Goal: Task Accomplishment & Management: Complete application form

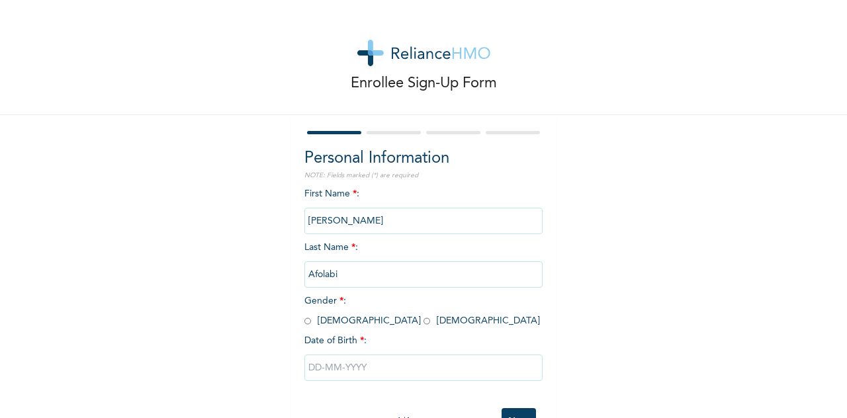
scroll to position [49, 0]
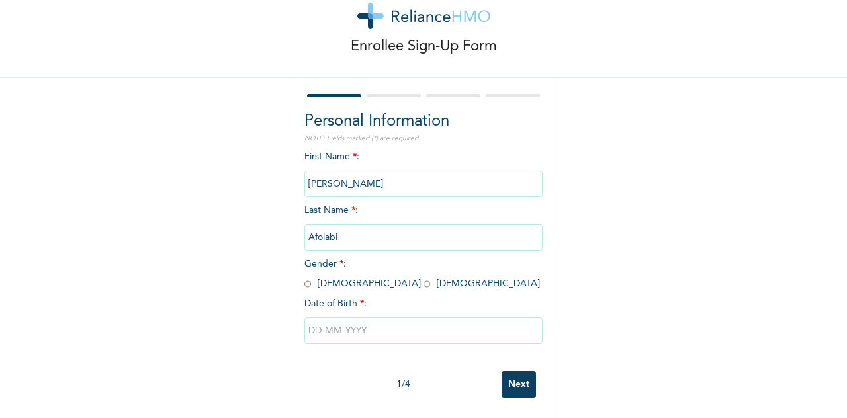
click at [424, 278] on input "radio" at bounding box center [427, 284] width 7 height 13
radio input "true"
click at [339, 318] on input "text" at bounding box center [424, 331] width 238 height 26
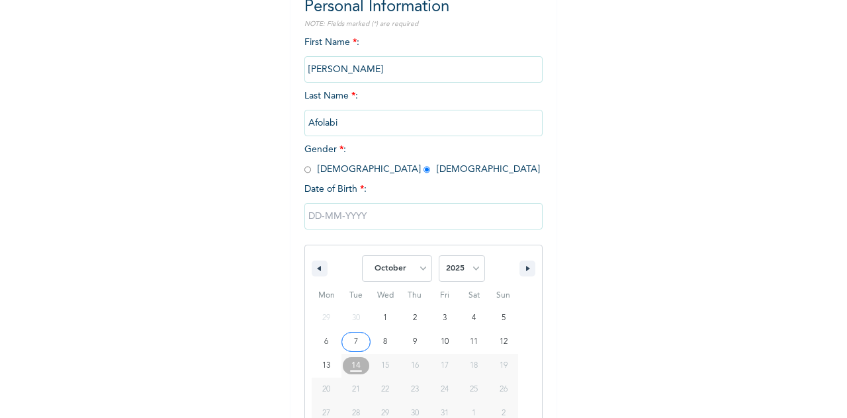
scroll to position [184, 0]
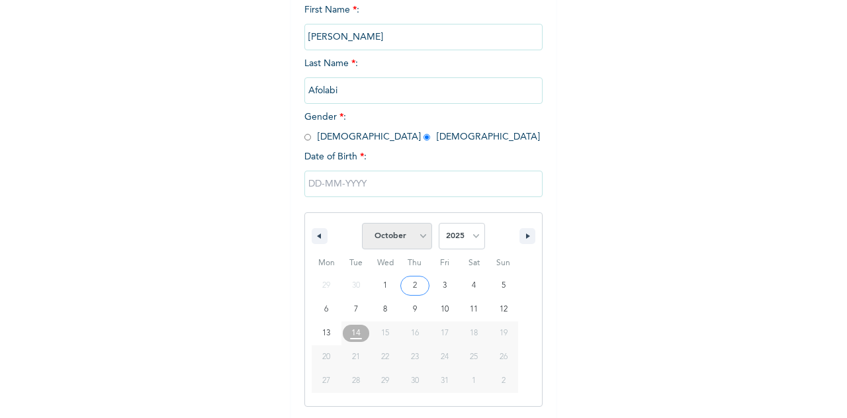
click at [414, 238] on select "January February March April May June July August September October November De…" at bounding box center [397, 236] width 70 height 26
select select "4"
click at [362, 224] on select "January February March April May June July August September October November De…" at bounding box center [397, 236] width 70 height 26
click at [463, 240] on select "2025 2024 2023 2022 2021 2020 2019 2018 2017 2016 2015 2014 2013 2012 2011 2010…" at bounding box center [462, 236] width 46 height 26
select select "1996"
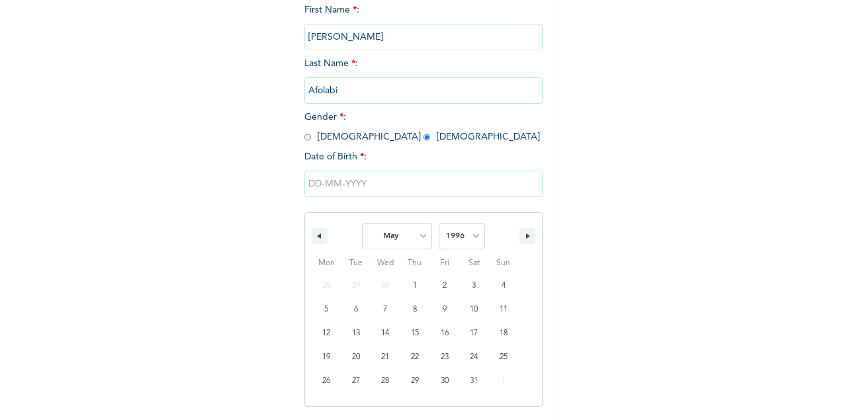
click at [439, 224] on select "2025 2024 2023 2022 2021 2020 2019 2018 2017 2016 2015 2014 2013 2012 2011 2010…" at bounding box center [462, 236] width 46 height 26
type input "[DATE]"
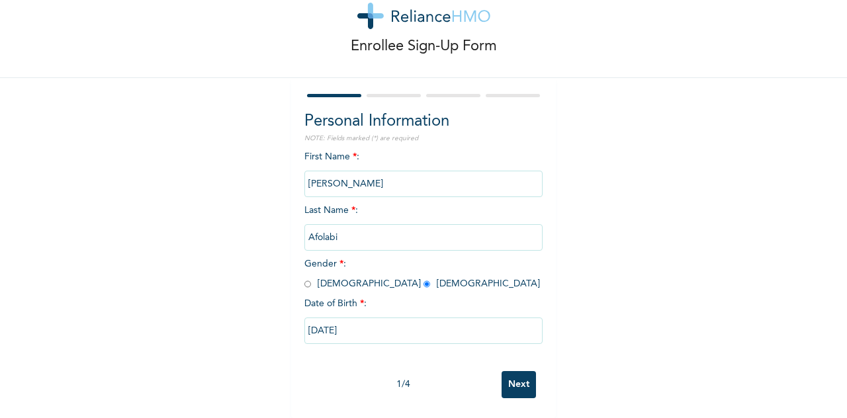
click at [516, 372] on input "Next" at bounding box center [519, 384] width 34 height 27
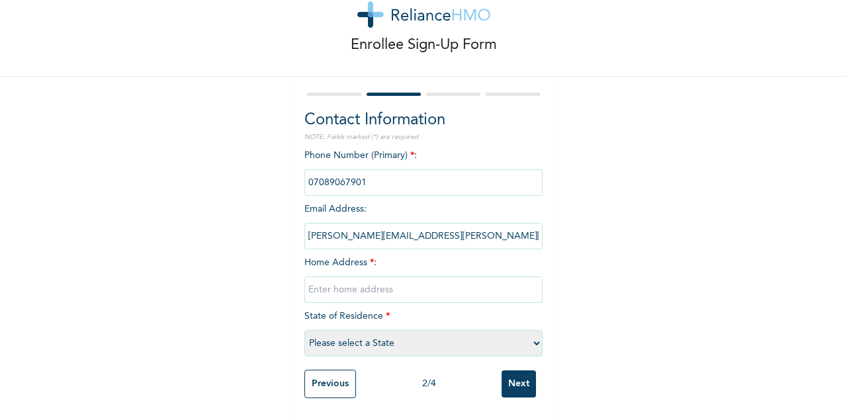
click at [348, 287] on input "text" at bounding box center [424, 290] width 238 height 26
type input "5b [PERSON_NAME]"
click at [467, 337] on select "Please select a State [PERSON_NAME] (FCT) [PERSON_NAME] Ibom [GEOGRAPHIC_DATA] …" at bounding box center [424, 343] width 238 height 26
select select "25"
click at [305, 330] on select "Please select a State [PERSON_NAME] (FCT) [PERSON_NAME] Ibom [GEOGRAPHIC_DATA] …" at bounding box center [424, 343] width 238 height 26
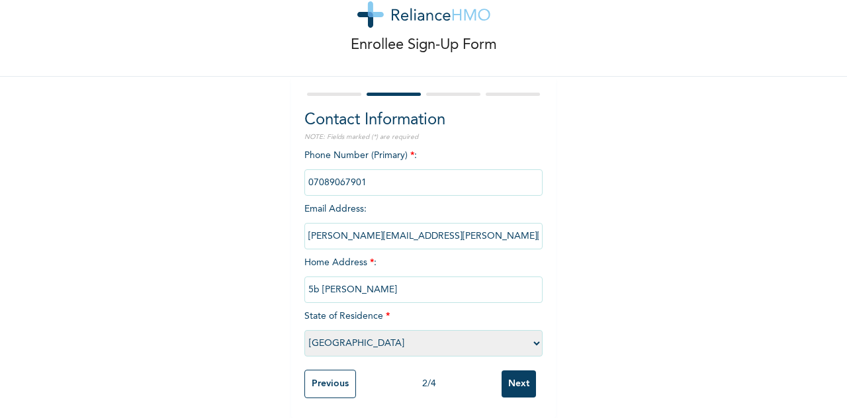
click at [513, 373] on input "Next" at bounding box center [519, 384] width 34 height 27
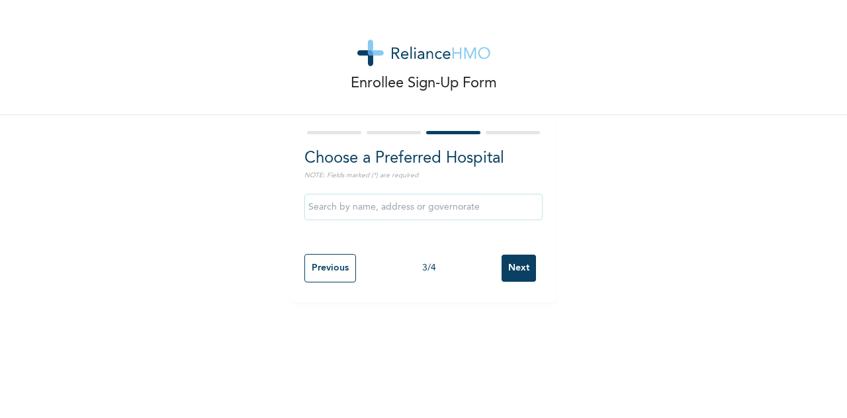
click at [342, 207] on input "text" at bounding box center [424, 207] width 238 height 26
click at [385, 133] on div at bounding box center [394, 132] width 54 height 3
click at [328, 271] on input "Previous" at bounding box center [331, 268] width 52 height 28
select select "25"
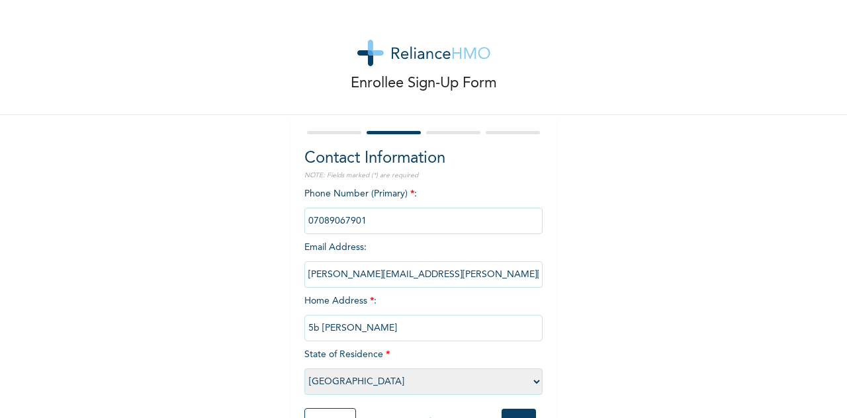
click at [650, 50] on div "Enrollee Sign-Up Form" at bounding box center [423, 57] width 847 height 115
click at [361, 338] on input "5b [PERSON_NAME]" at bounding box center [424, 328] width 238 height 26
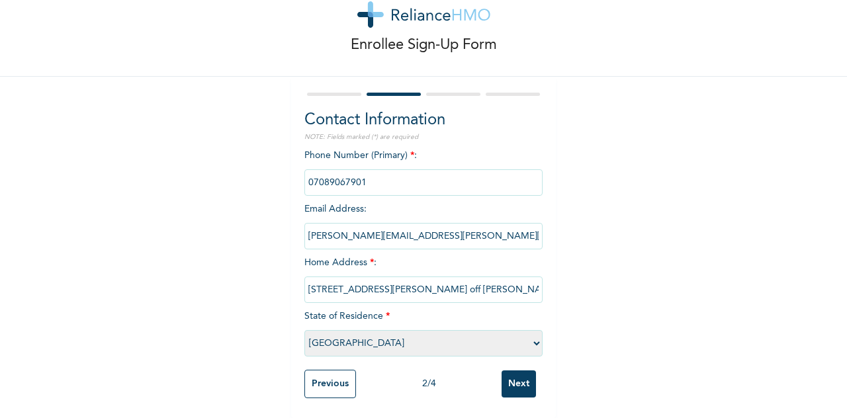
type input "[STREET_ADDRESS][PERSON_NAME] off [PERSON_NAME]"
click at [540, 375] on div "Contact Information NOTE: Fields marked (*) are required Phone Number (Primary)…" at bounding box center [423, 248] width 265 height 342
click at [518, 378] on input "Next" at bounding box center [519, 384] width 34 height 27
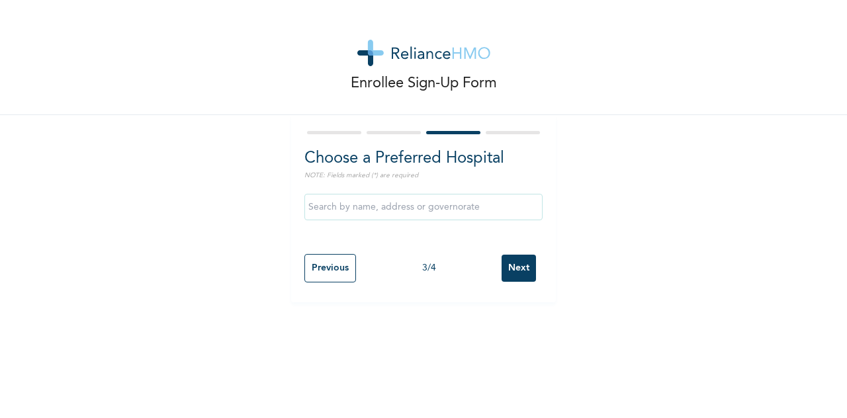
click at [389, 209] on input "text" at bounding box center [424, 207] width 238 height 26
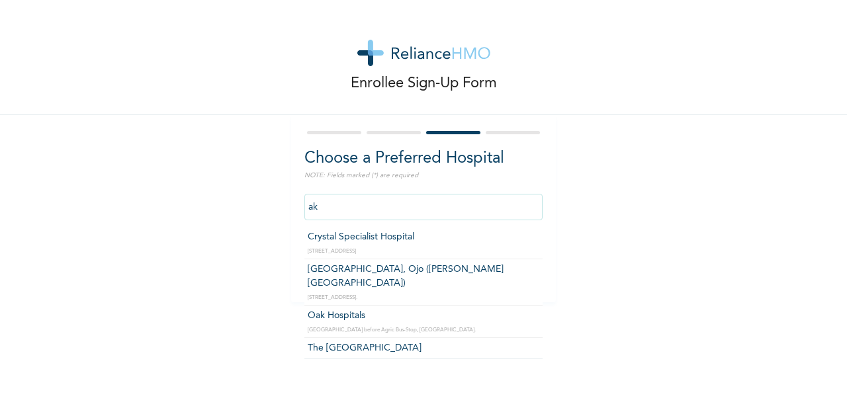
type input "a"
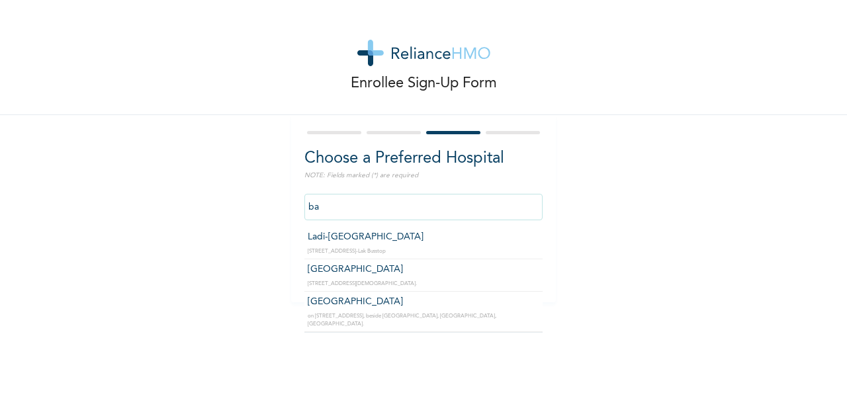
type input "b"
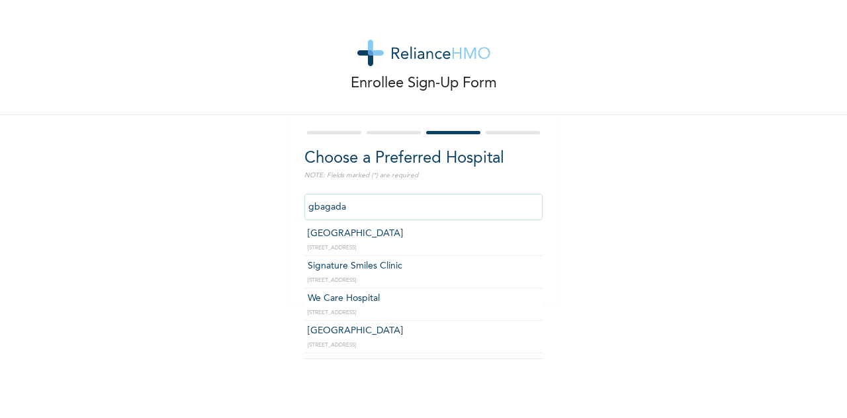
scroll to position [158, 0]
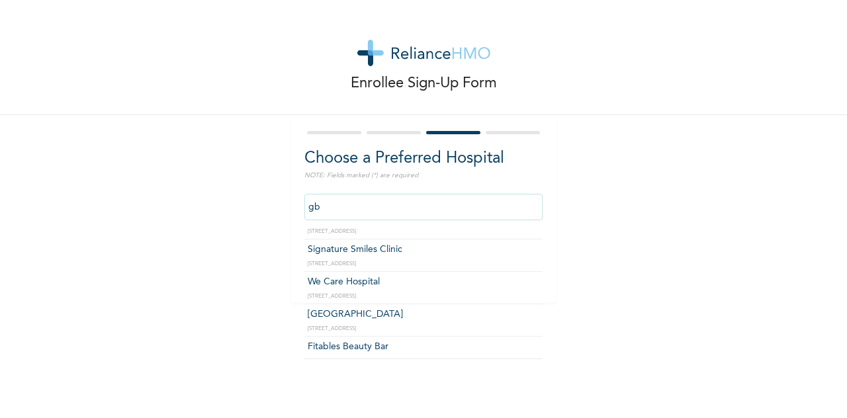
type input "g"
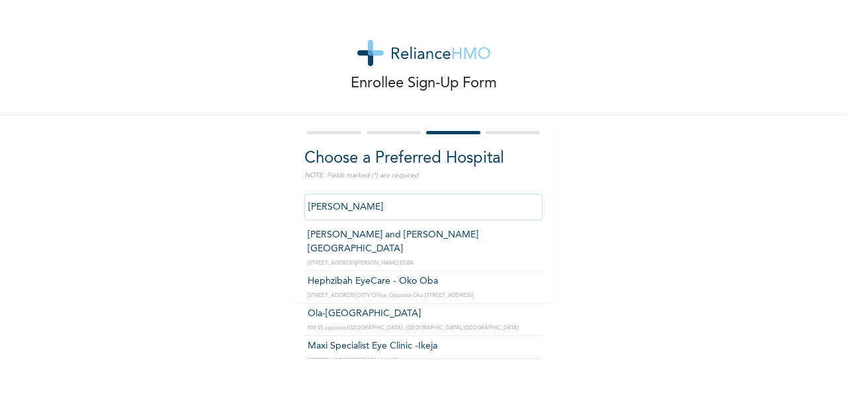
scroll to position [0, 0]
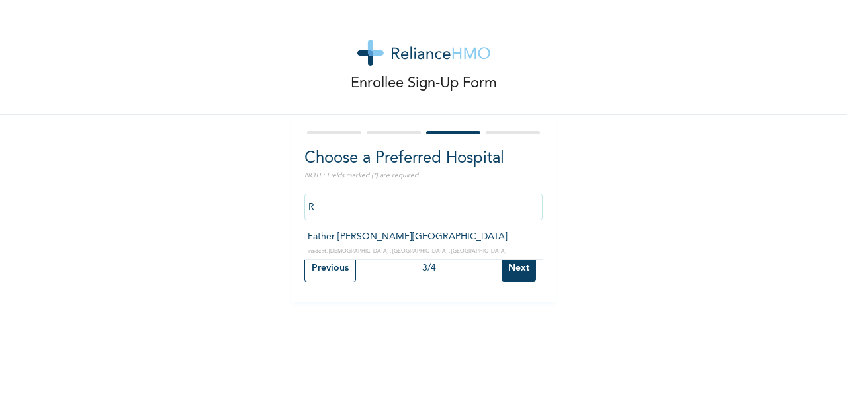
type input "R"
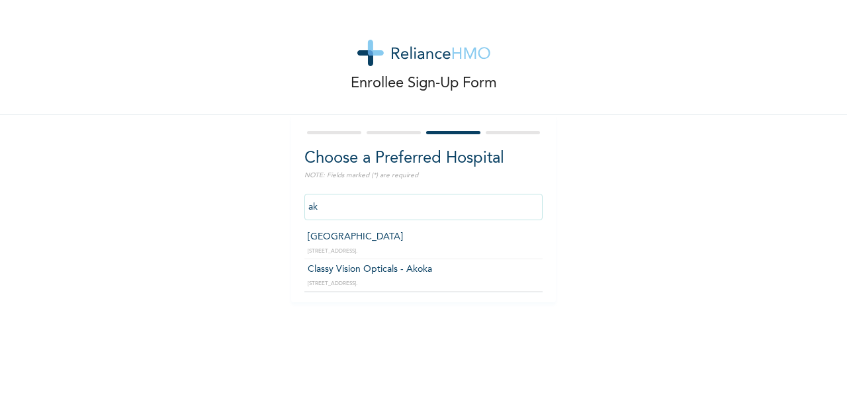
type input "a"
type input "t"
type input "i"
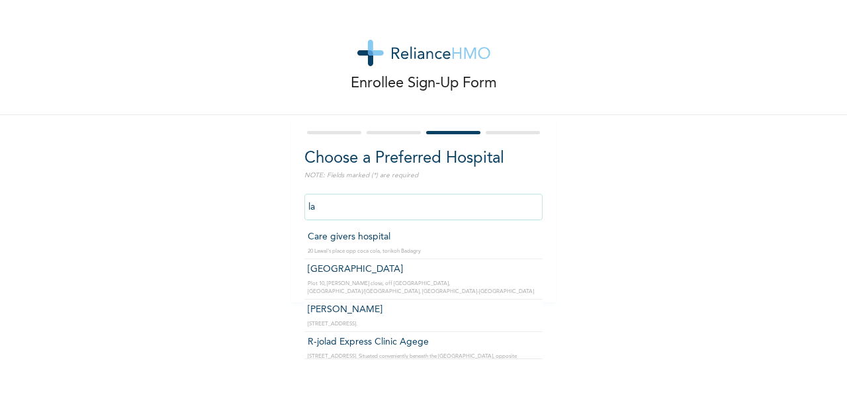
type input "l"
